Goal: Transaction & Acquisition: Purchase product/service

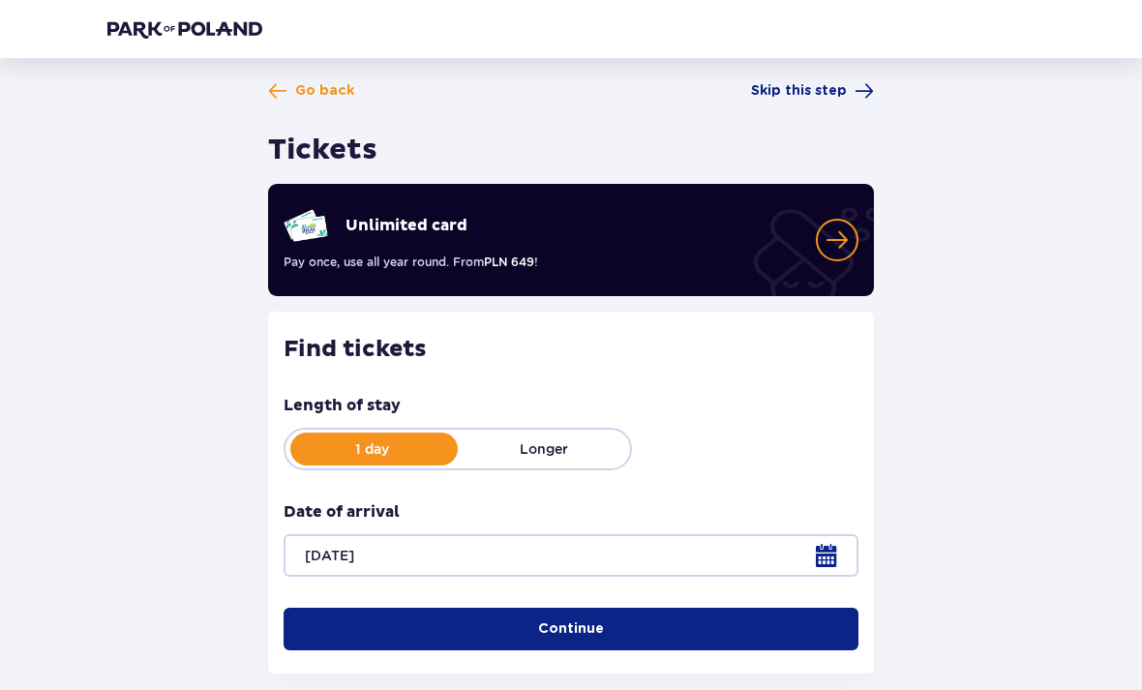
scroll to position [54, 0]
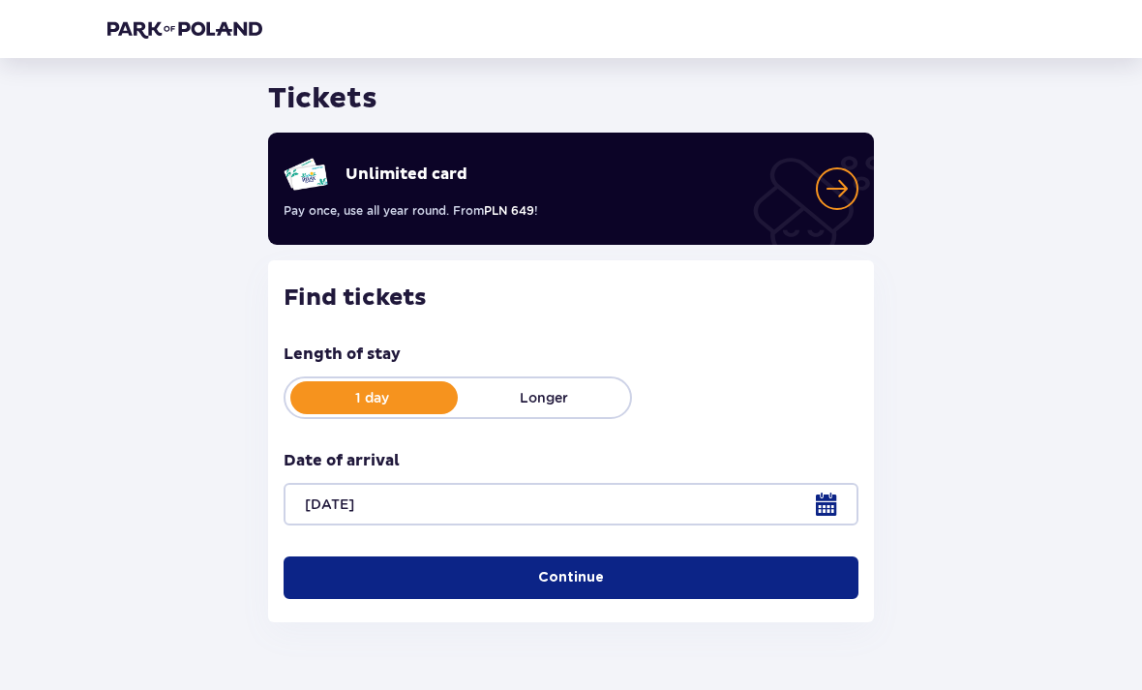
click at [780, 574] on button "Continue" at bounding box center [570, 578] width 575 height 43
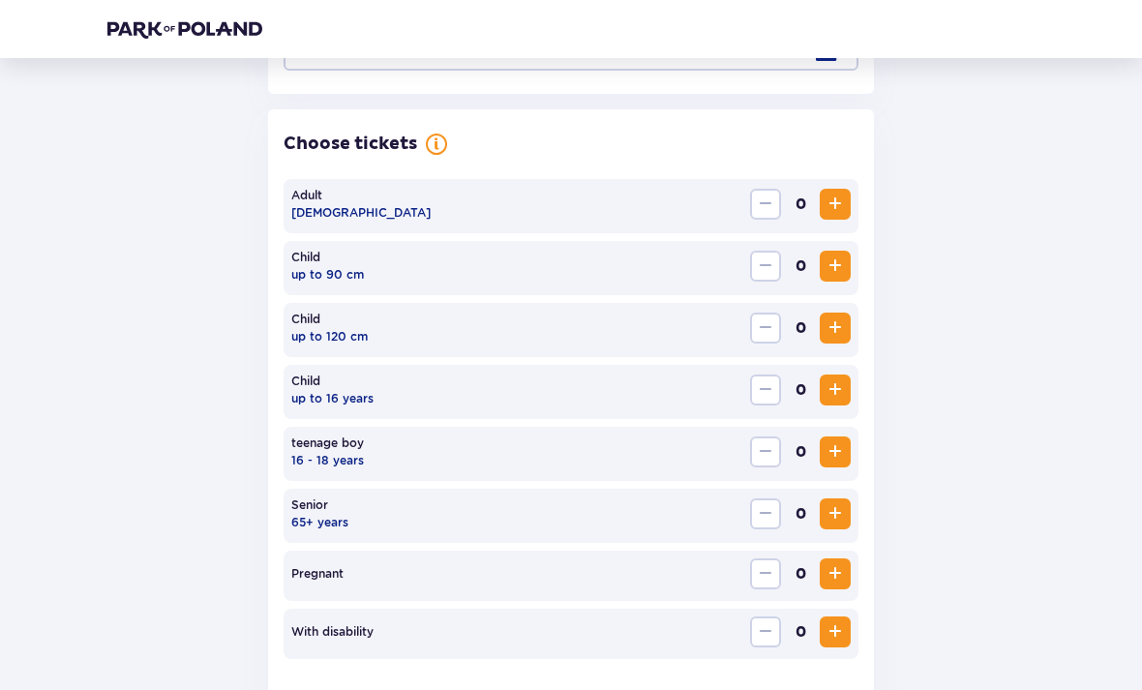
scroll to position [509, 0]
click at [832, 209] on span "Increase" at bounding box center [834, 204] width 23 height 23
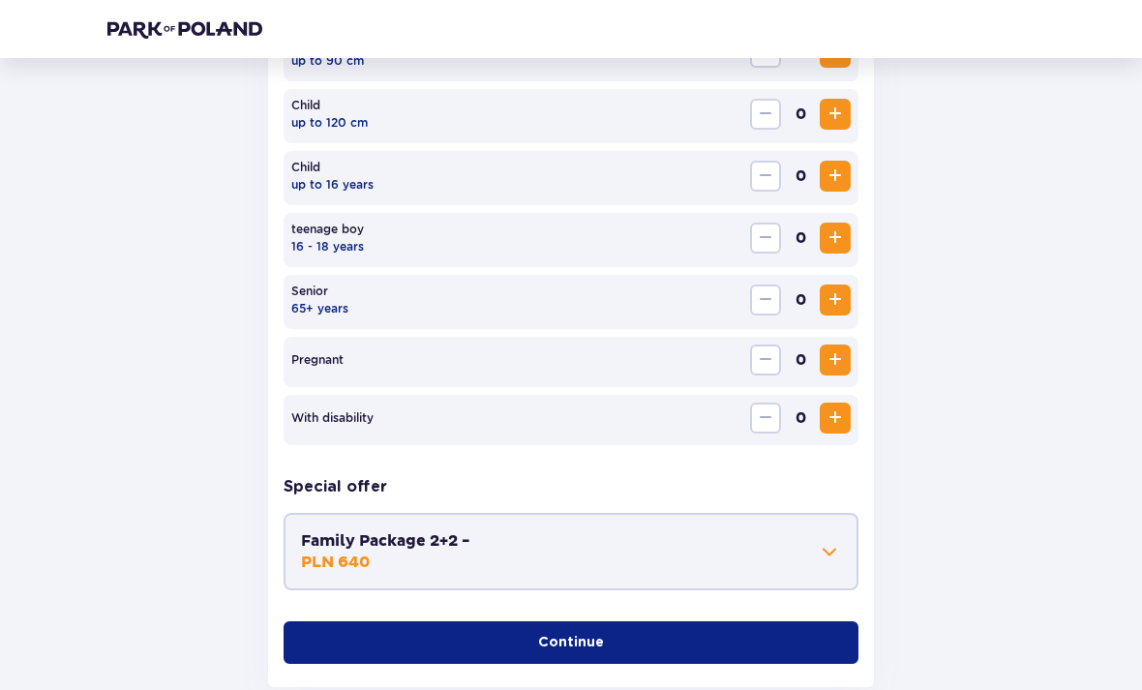
scroll to position [772, 0]
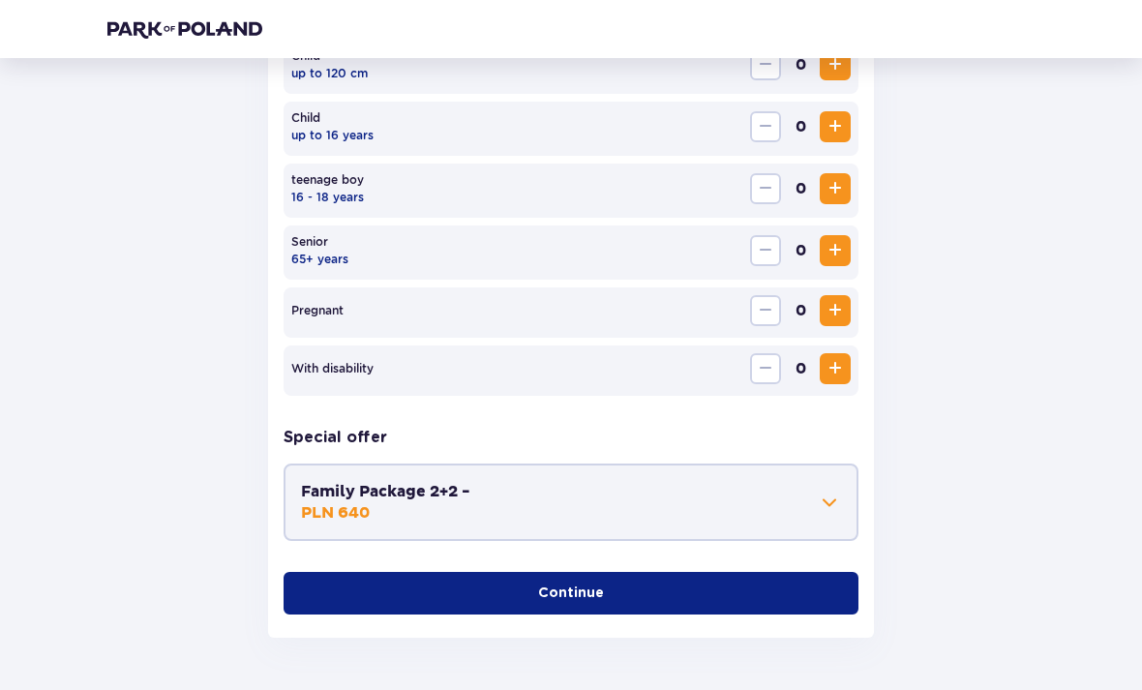
click at [766, 600] on button "Continue" at bounding box center [570, 594] width 575 height 43
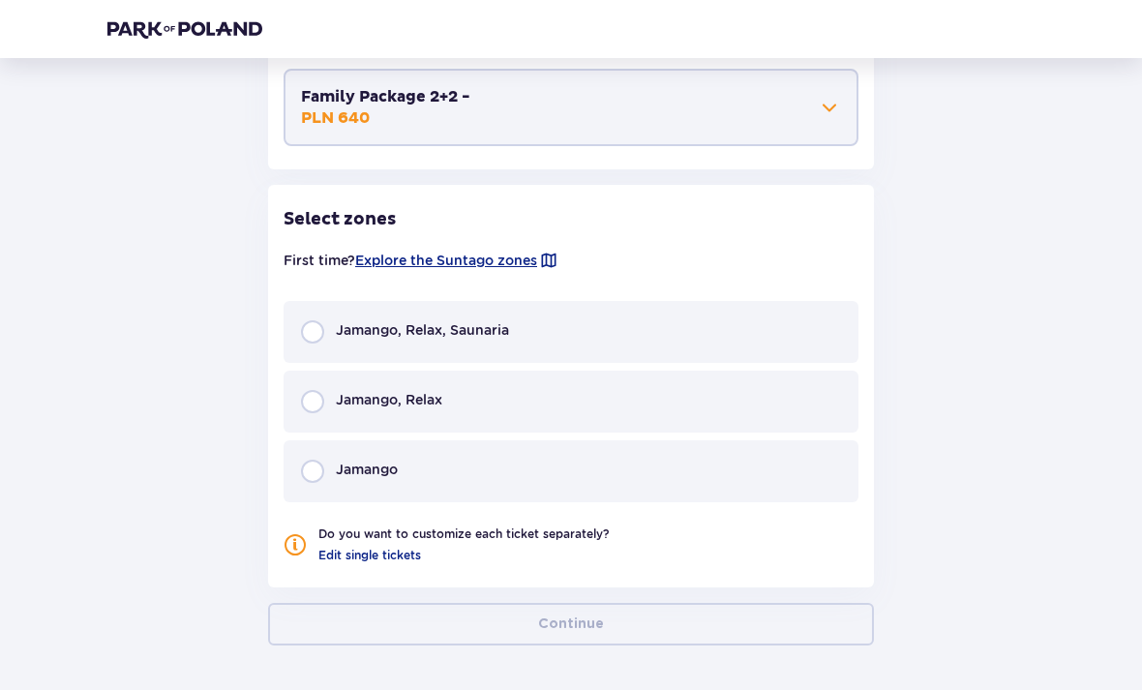
scroll to position [1174, 0]
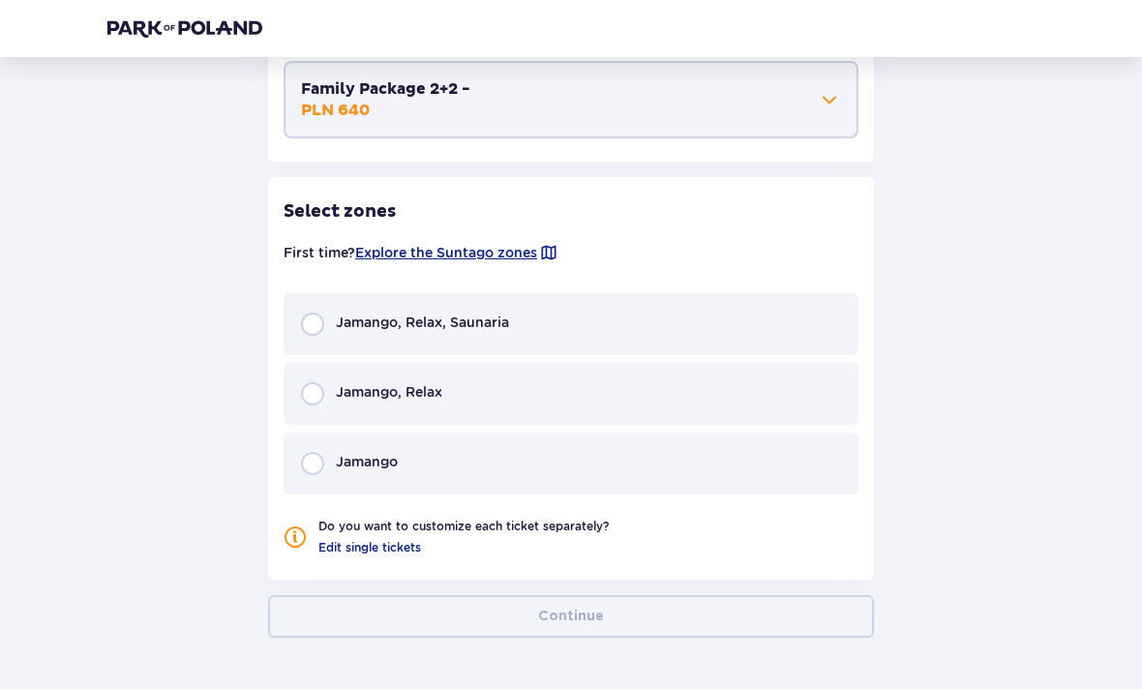
click at [487, 406] on div "Jamango, Relax" at bounding box center [570, 395] width 575 height 62
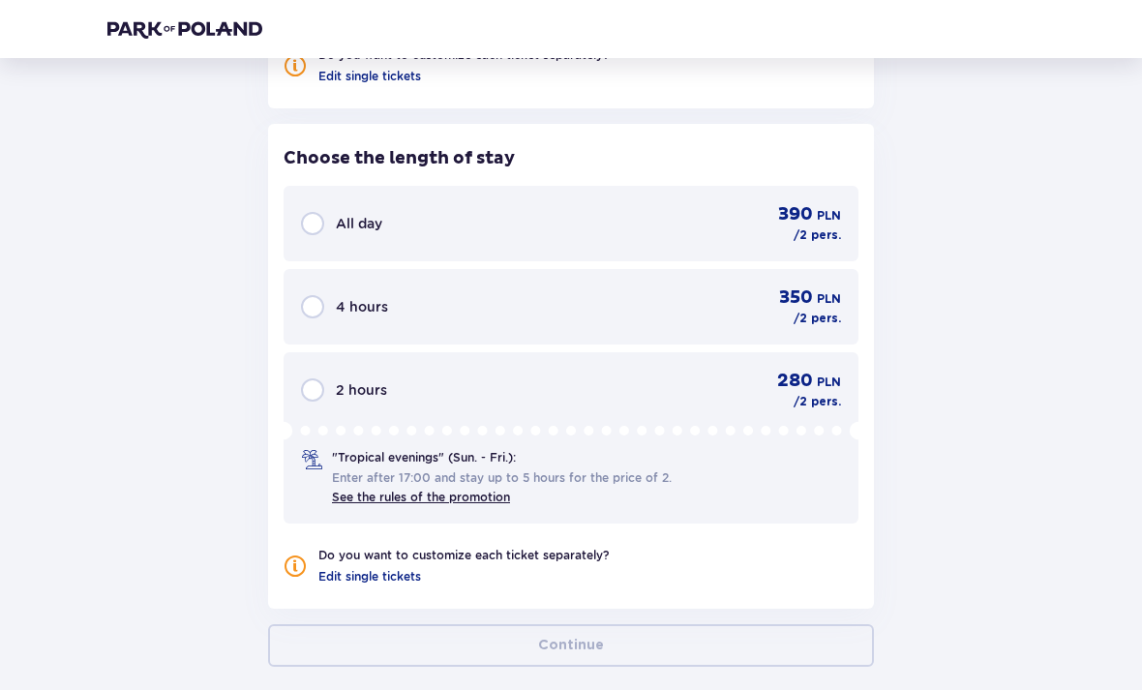
scroll to position [1675, 0]
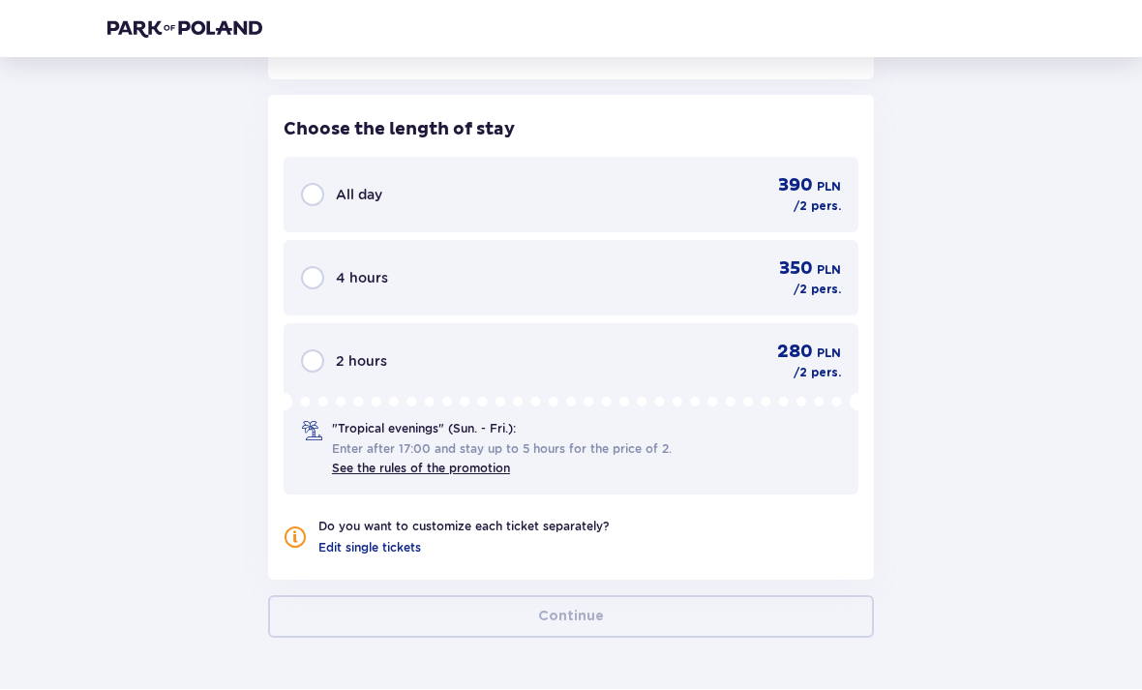
click at [715, 207] on div "All day 390 PLN /2 pers." at bounding box center [571, 195] width 540 height 41
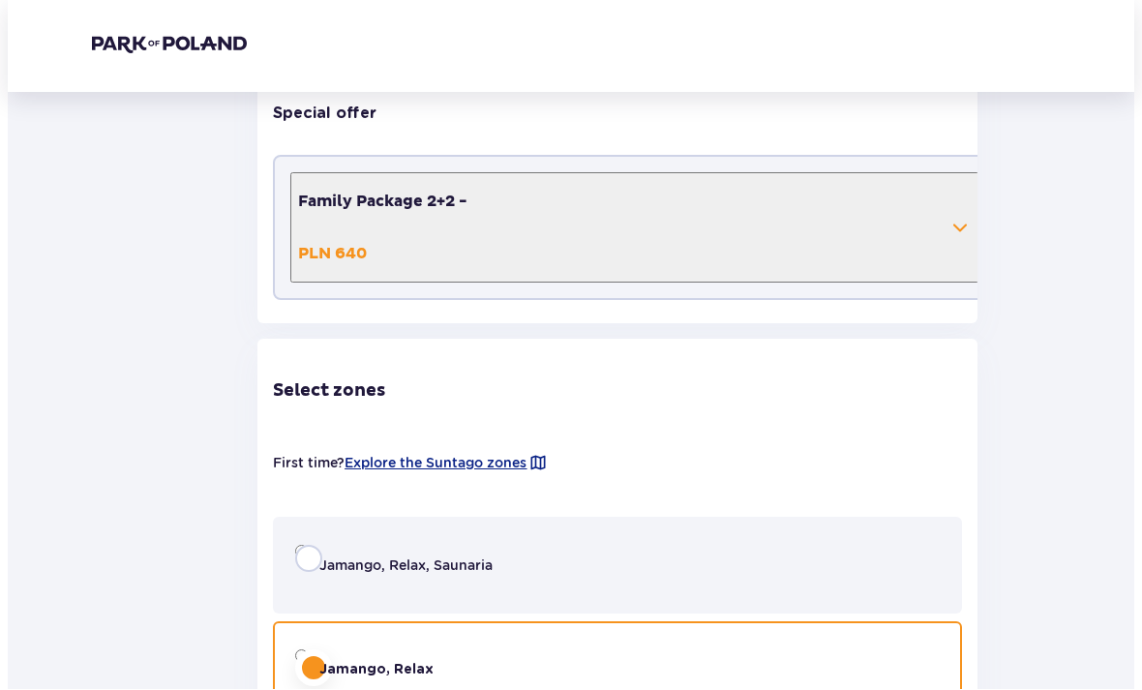
scroll to position [0, 0]
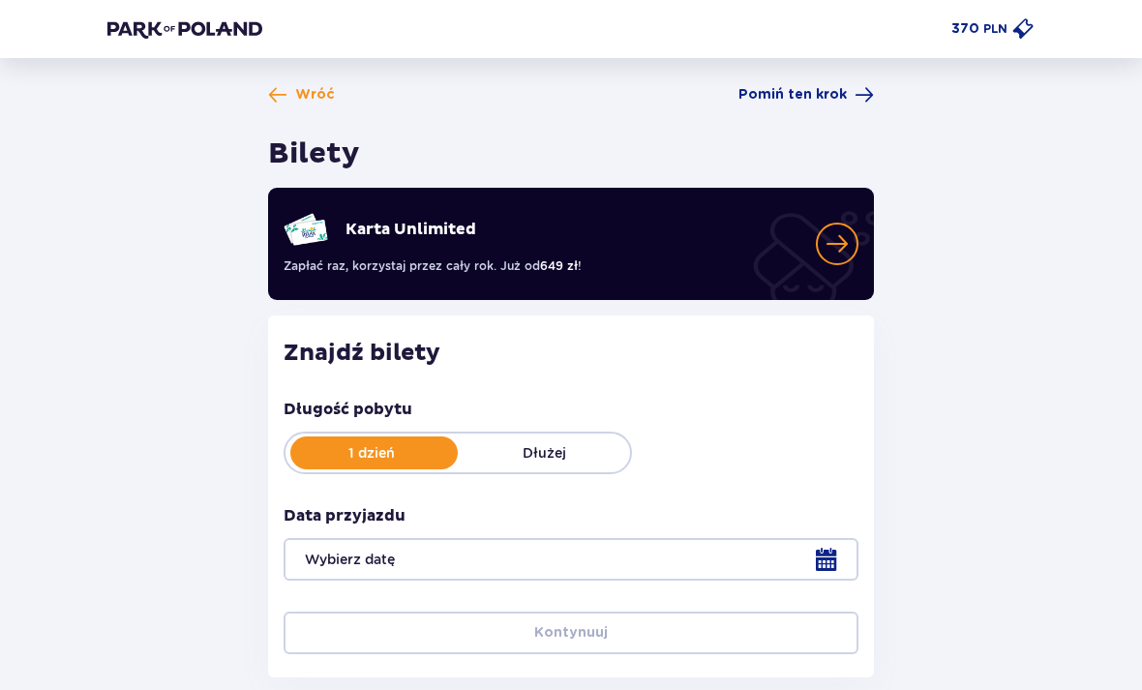
type input "13.09.25"
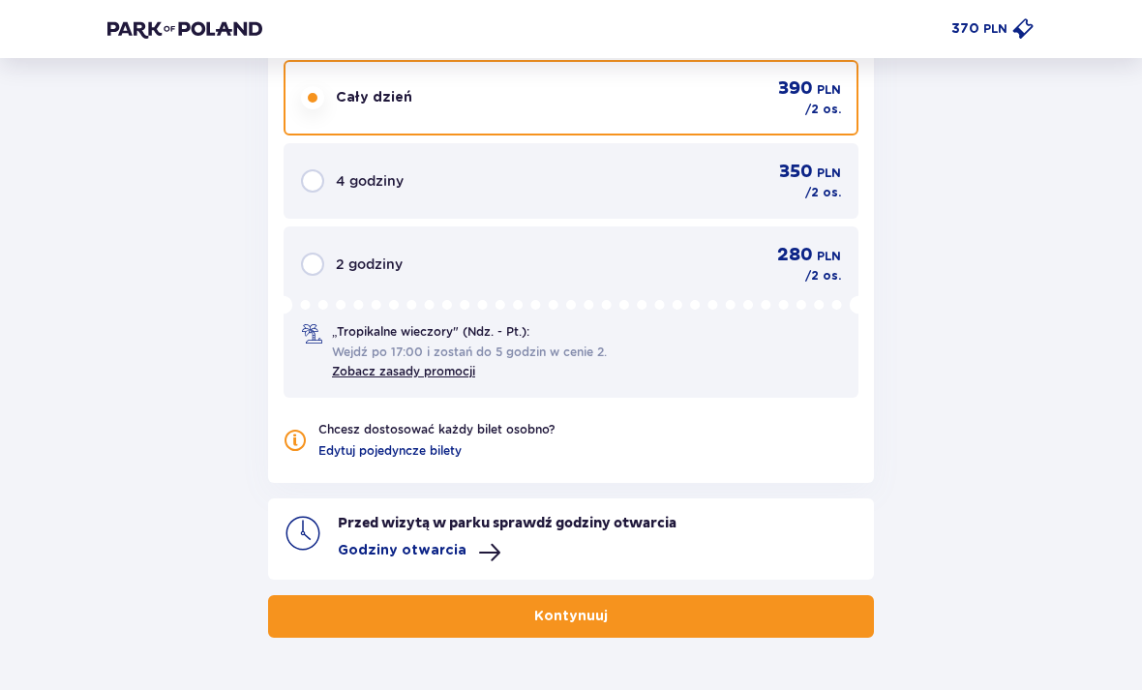
scroll to position [1771, 0]
click at [609, 611] on span "button" at bounding box center [611, 617] width 19 height 19
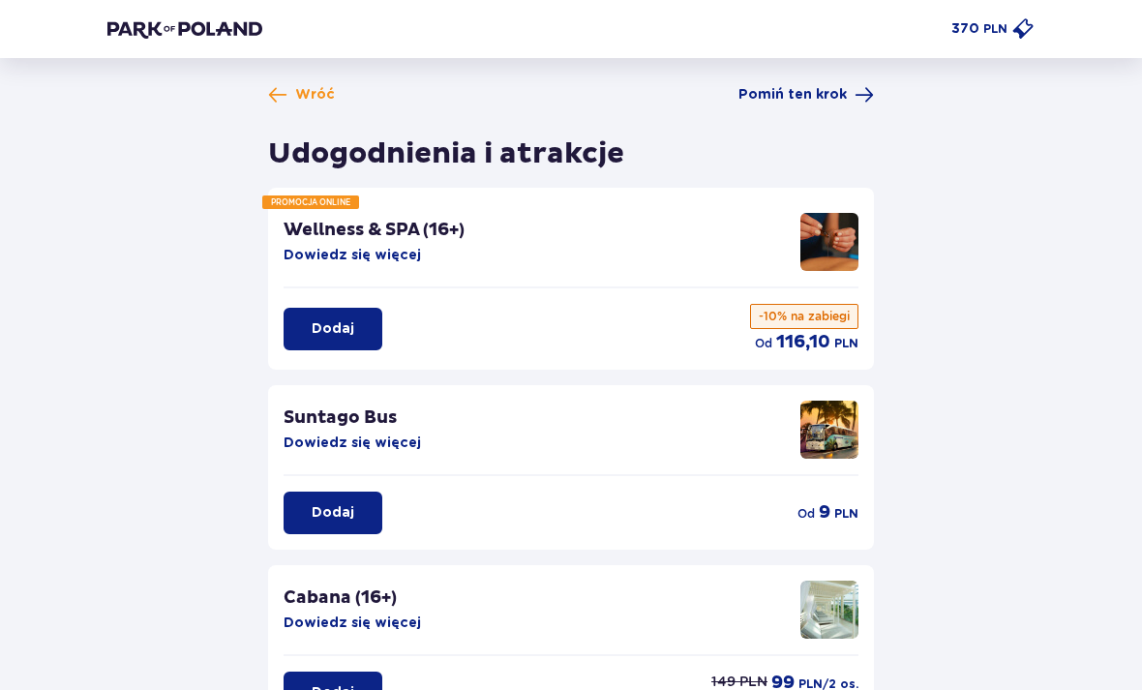
click at [367, 525] on button "Dodaj" at bounding box center [332, 512] width 99 height 43
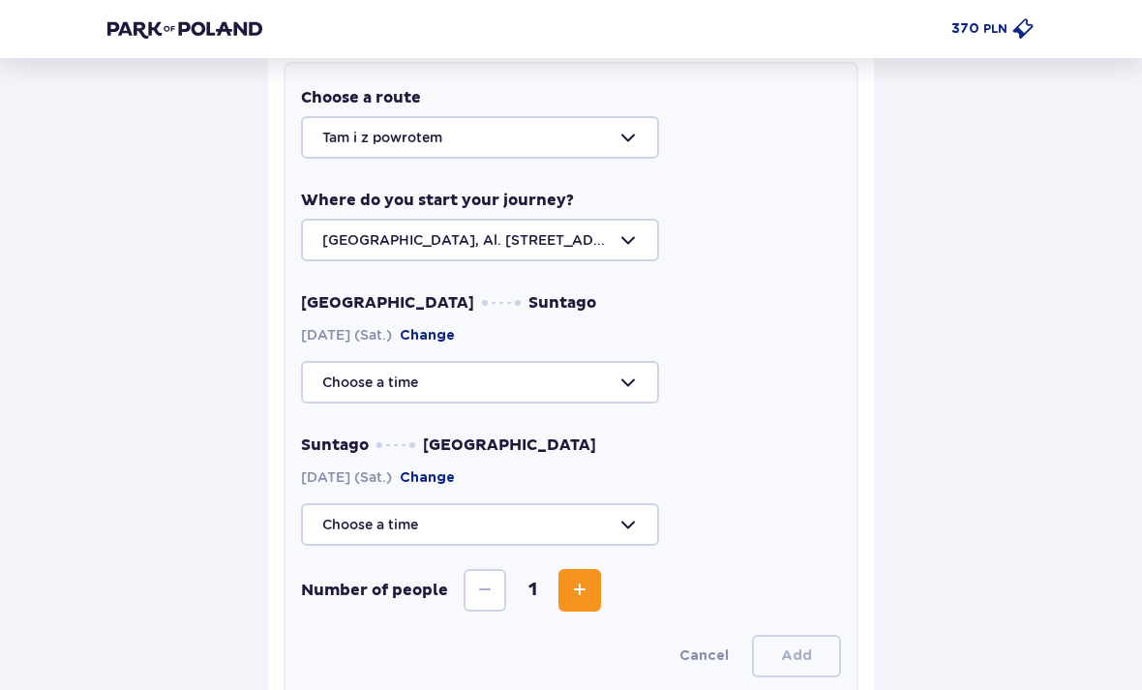
scroll to position [575, 0]
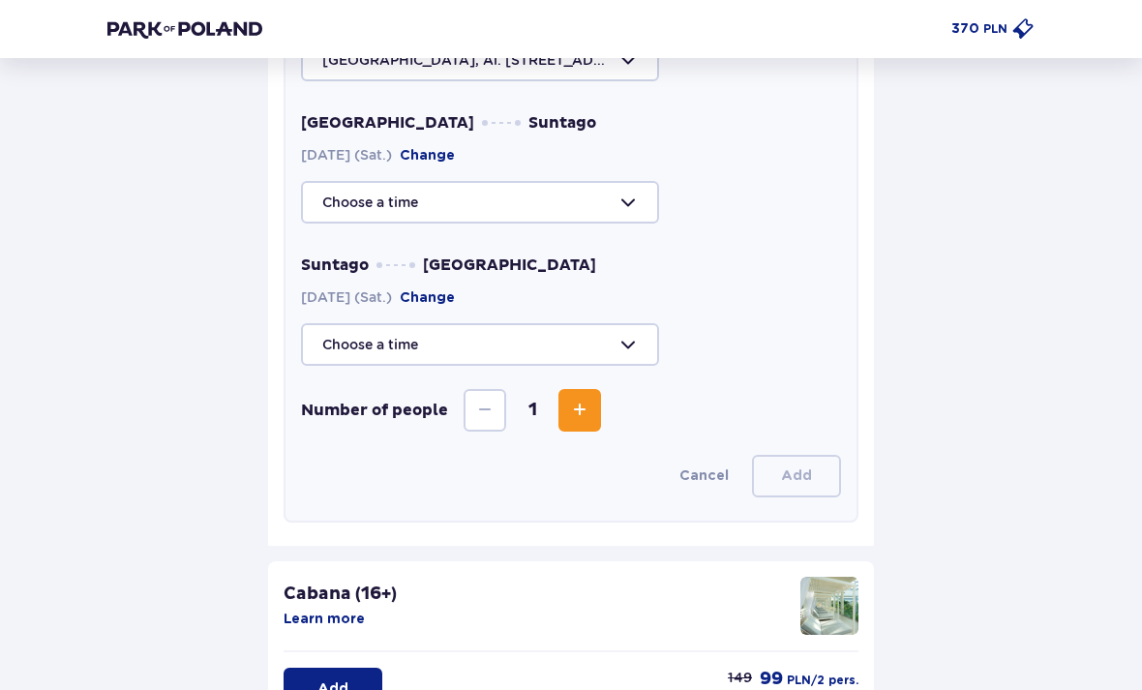
click at [603, 204] on div at bounding box center [571, 203] width 540 height 43
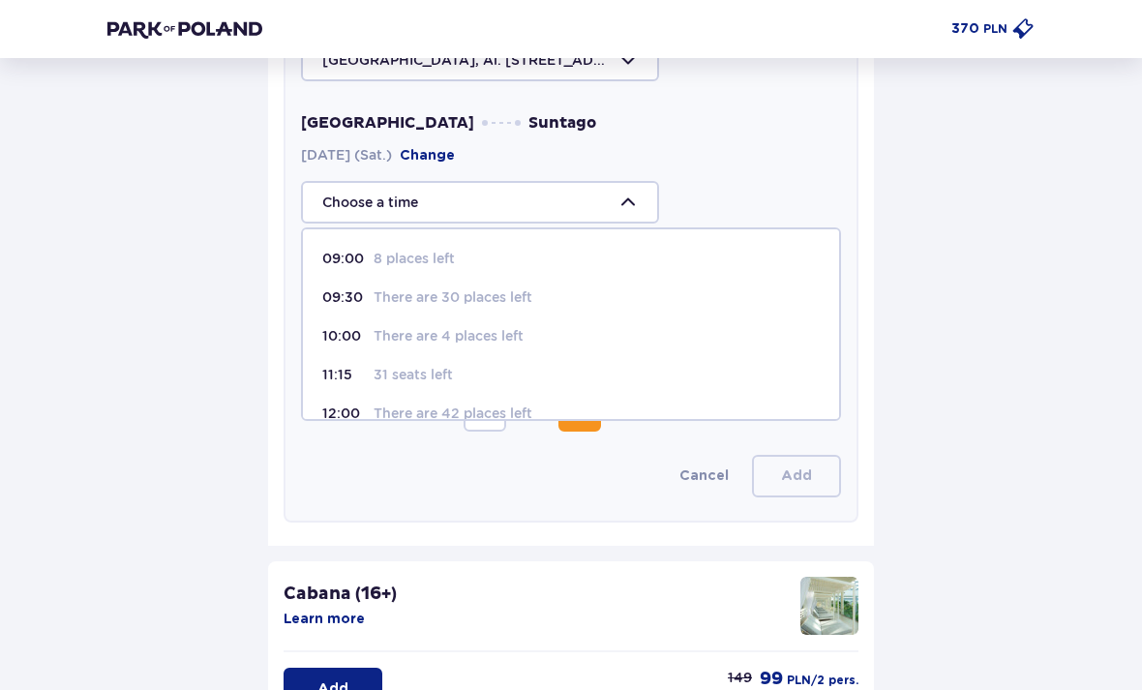
click at [440, 344] on p "There are 4 places left" at bounding box center [448, 335] width 150 height 19
type input "10:00"
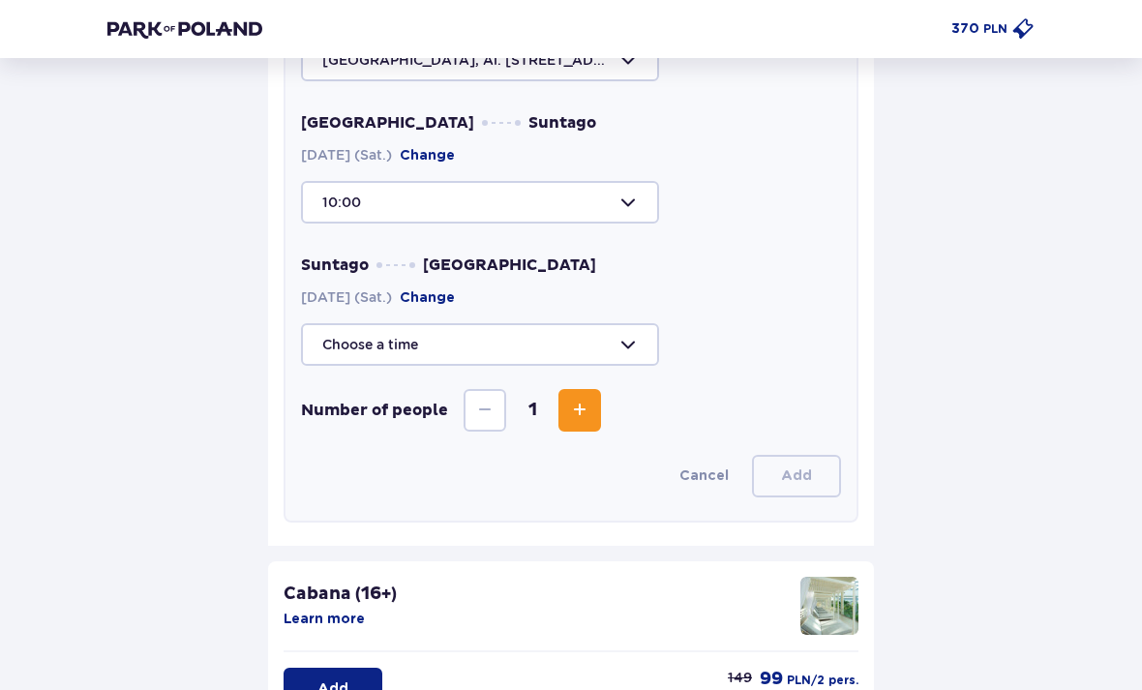
scroll to position [703, 0]
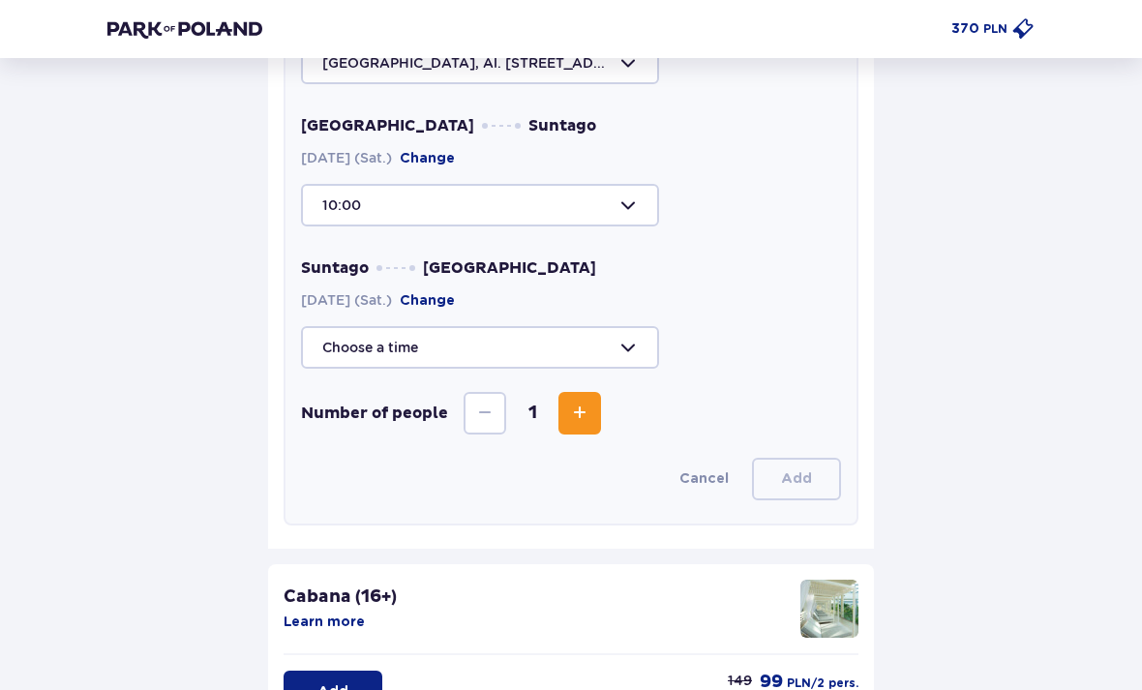
click at [601, 197] on div at bounding box center [571, 205] width 540 height 43
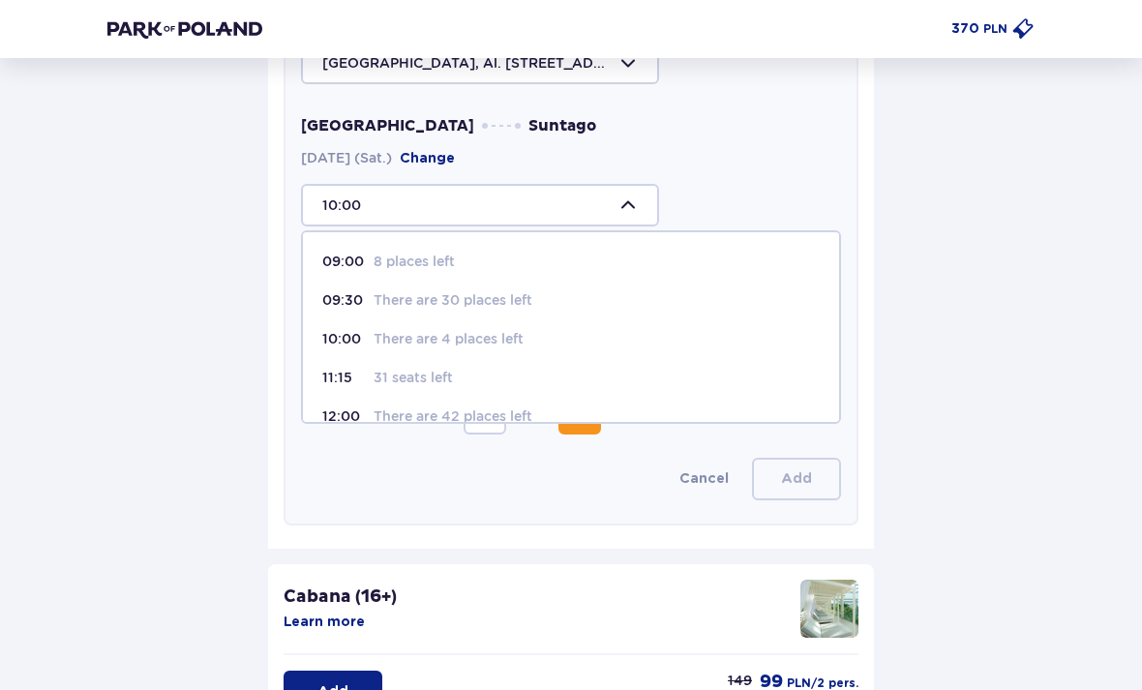
click at [498, 342] on p "There are 4 places left" at bounding box center [448, 338] width 150 height 19
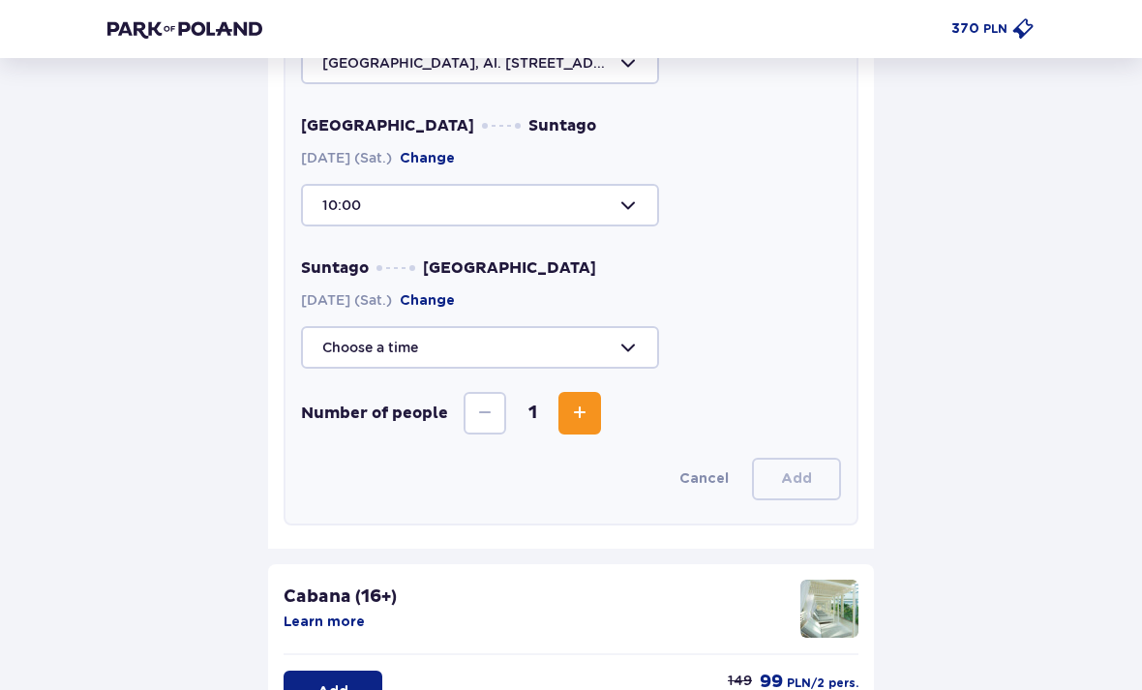
click at [553, 358] on div at bounding box center [571, 347] width 540 height 43
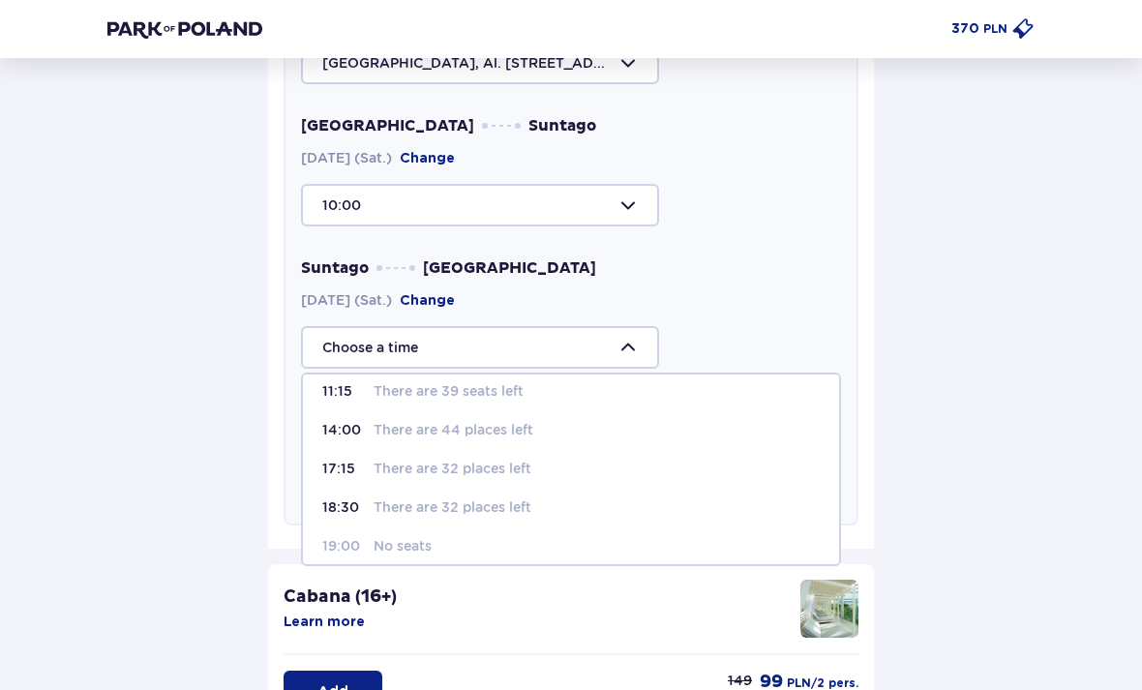
scroll to position [14, 0]
click at [498, 512] on p "There are 32 places left" at bounding box center [452, 505] width 158 height 19
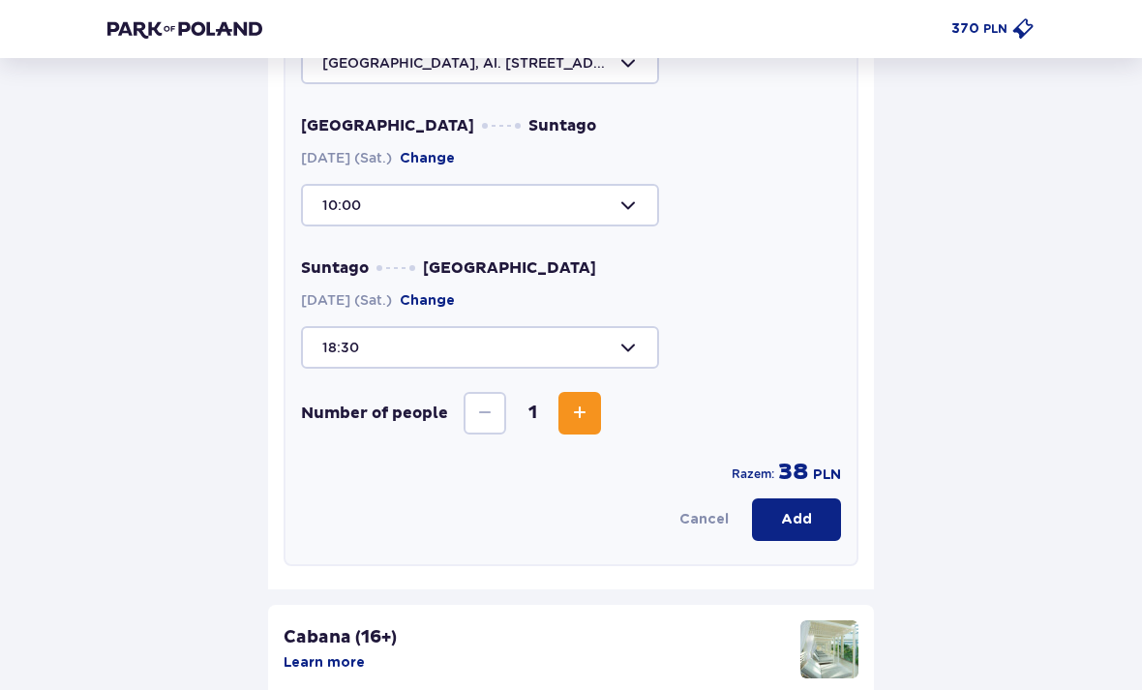
type input "18:30"
click at [579, 423] on span "Increase" at bounding box center [579, 412] width 23 height 23
click at [813, 522] on button "Add" at bounding box center [796, 519] width 89 height 43
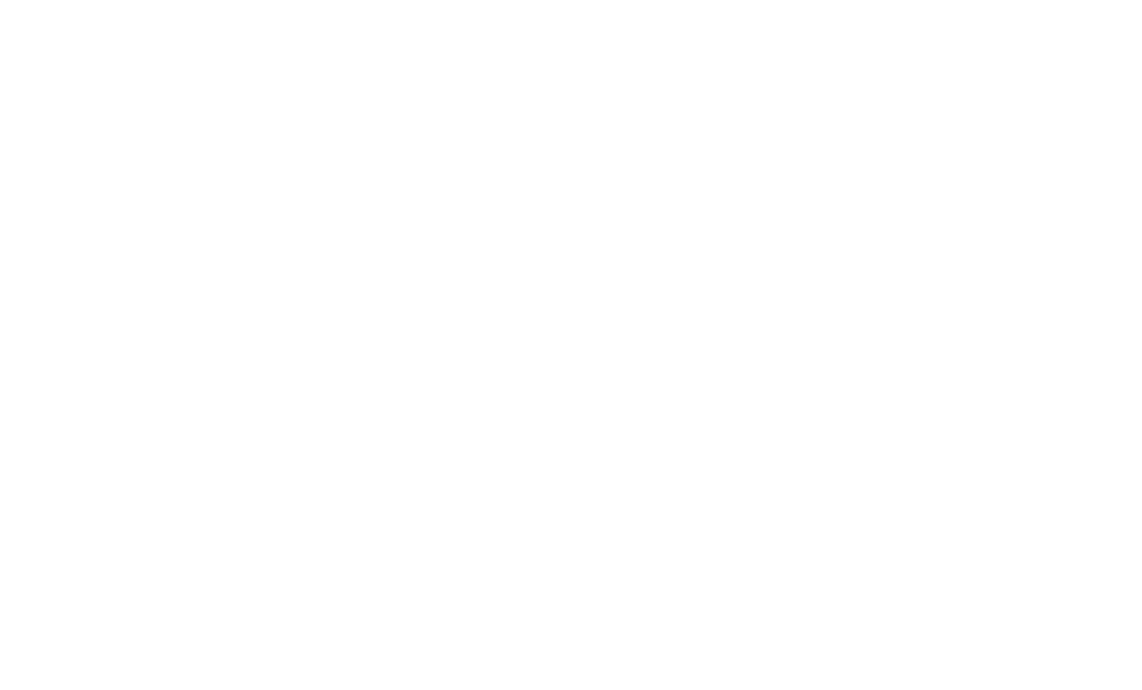
scroll to position [0, 0]
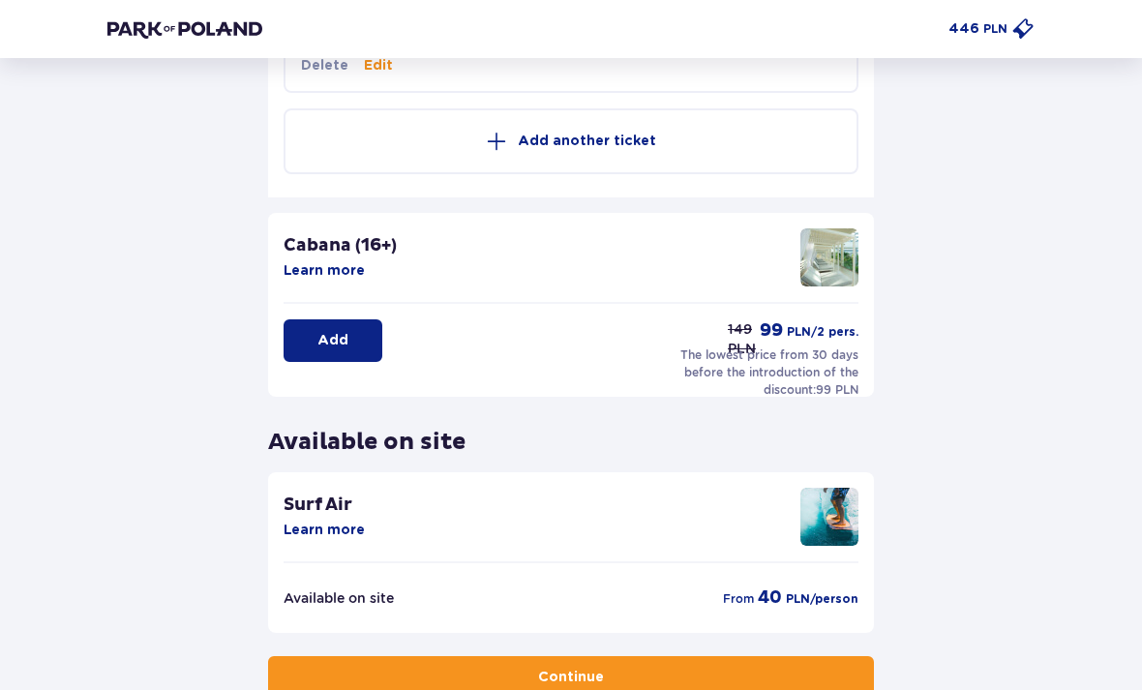
scroll to position [726, 0]
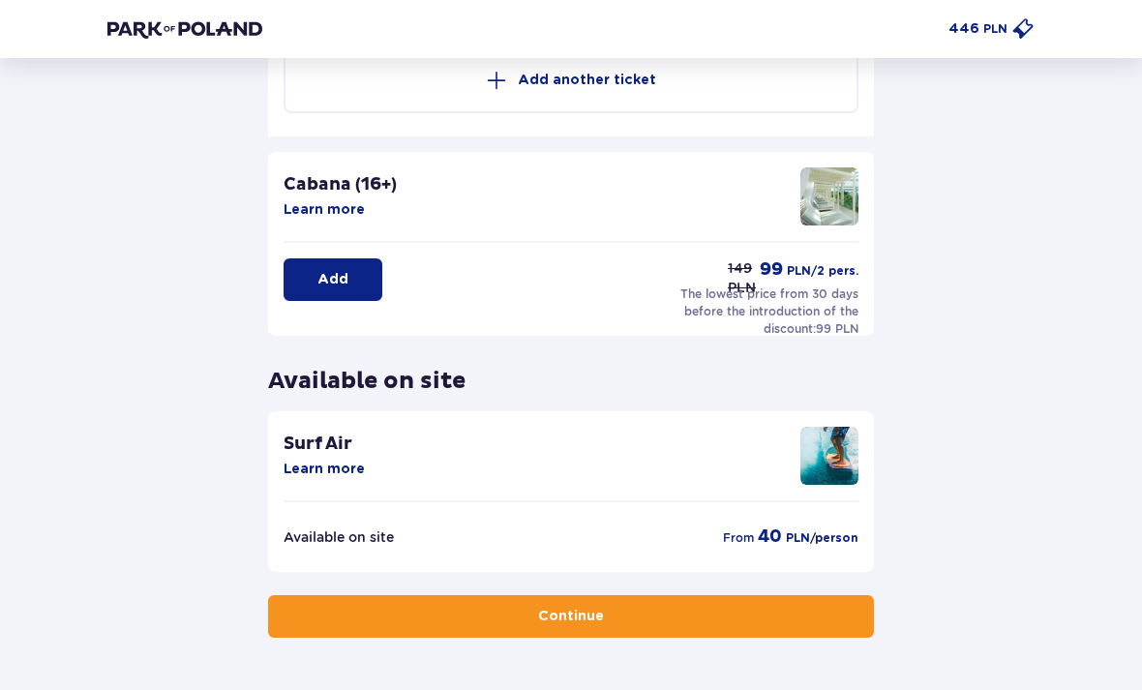
click at [336, 648] on div "Go back Skip this step Facilities and attractions ONLINE PROMOTION Wellness & S…" at bounding box center [571, 43] width 1142 height 1422
click at [395, 618] on button "Continue" at bounding box center [571, 617] width 606 height 43
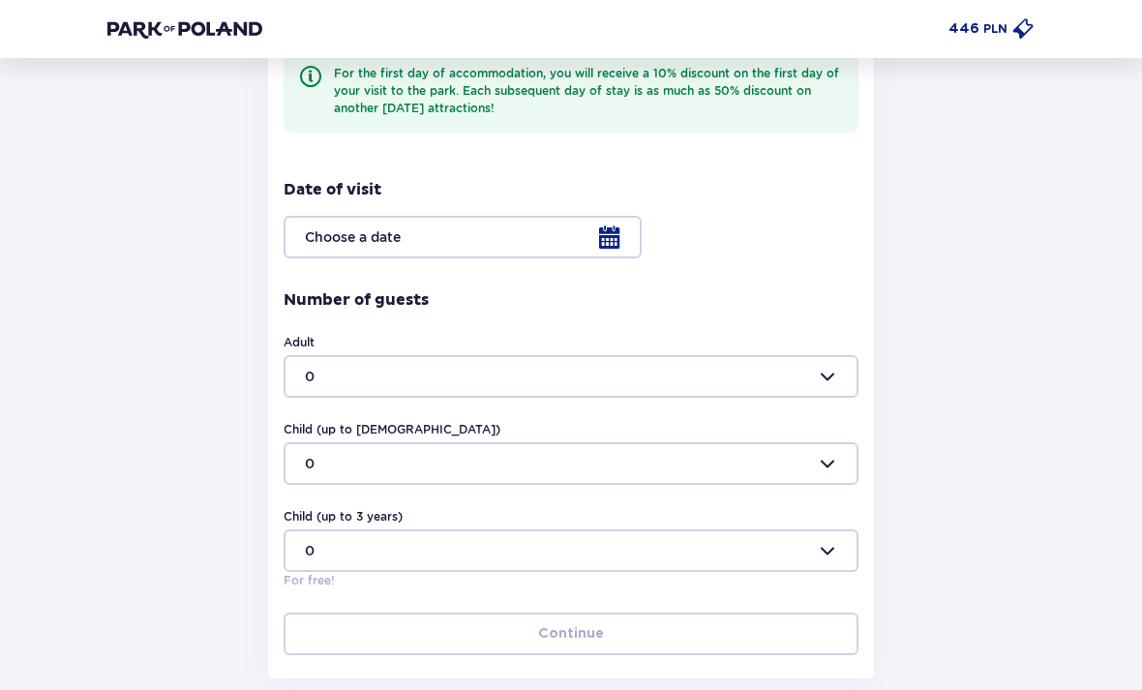
scroll to position [553, 0]
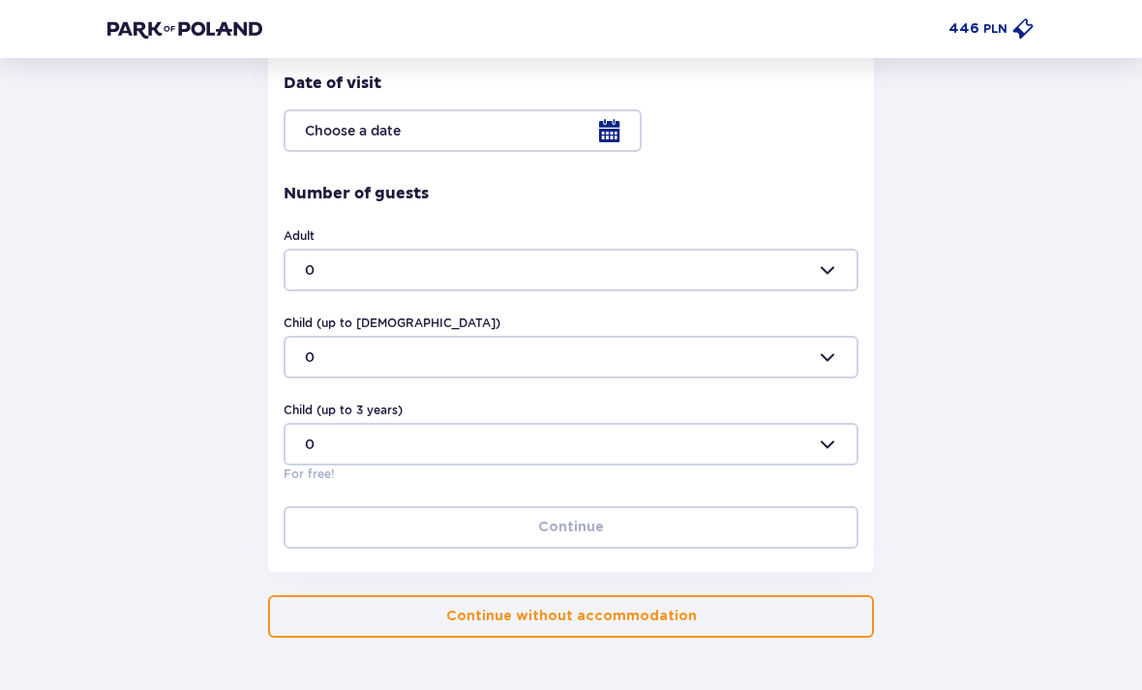
click at [334, 609] on button "Continue without accommodation" at bounding box center [571, 617] width 606 height 43
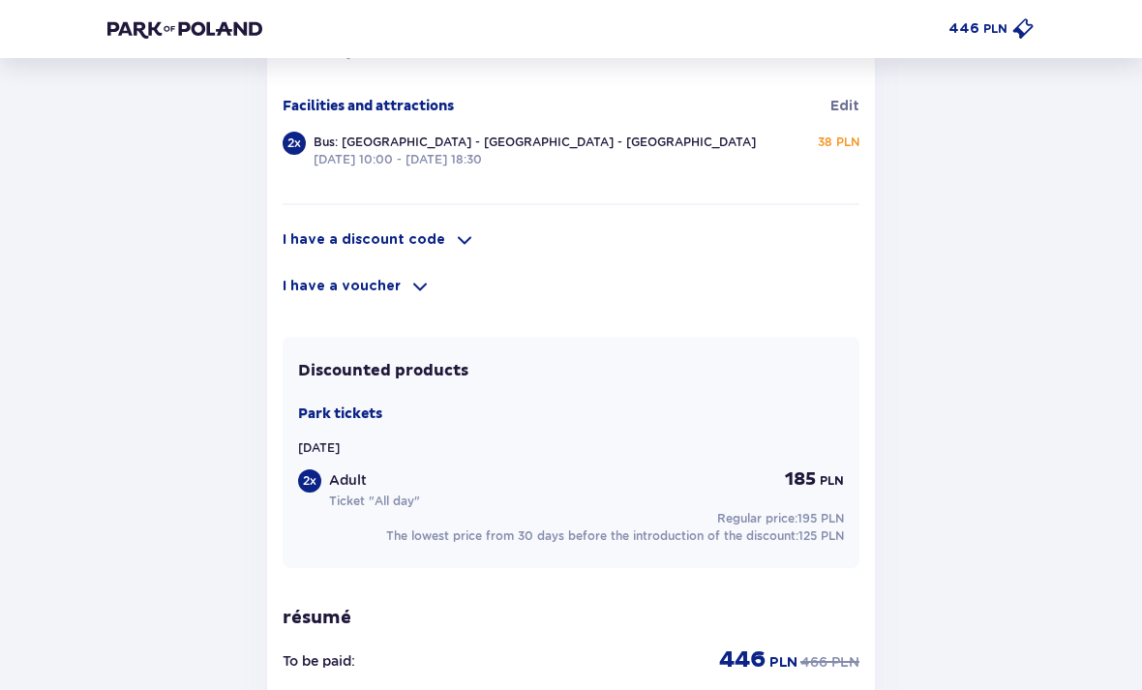
scroll to position [1503, 0]
